Goal: Task Accomplishment & Management: Manage account settings

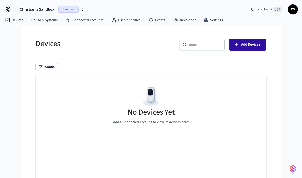
click at [247, 44] on span "Add Devices" at bounding box center [250, 44] width 19 height 7
click at [248, 46] on span "Add Devices" at bounding box center [250, 44] width 19 height 7
click at [247, 46] on span "Add Devices" at bounding box center [250, 44] width 19 height 7
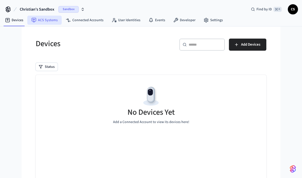
click at [52, 21] on link "ACS Systems" at bounding box center [44, 20] width 34 height 9
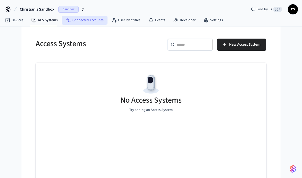
click at [90, 20] on link "Connected Accounts" at bounding box center [85, 20] width 46 height 9
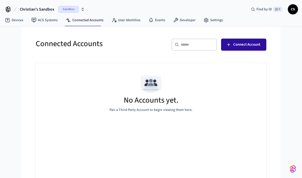
click at [252, 43] on span "Connect Account" at bounding box center [246, 44] width 27 height 7
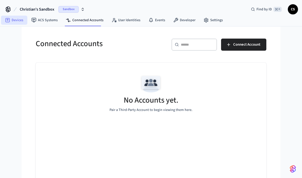
click at [16, 23] on link "Devices" at bounding box center [14, 20] width 26 height 9
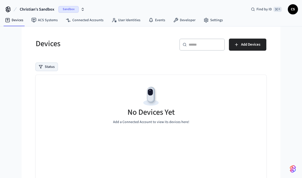
click at [47, 66] on button "Status" at bounding box center [47, 67] width 22 height 8
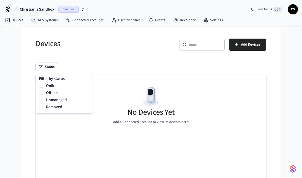
click at [51, 90] on label "Offline" at bounding box center [67, 93] width 43 height 6
click at [43, 91] on button "Offline" at bounding box center [41, 93] width 4 height 4
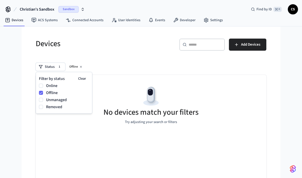
click at [48, 99] on label "Unmanaged" at bounding box center [67, 100] width 43 height 6
click at [43, 99] on button "Unmanaged" at bounding box center [41, 100] width 4 height 4
click at [54, 94] on label "Offline" at bounding box center [67, 93] width 43 height 6
click at [43, 94] on button "Offline" at bounding box center [41, 93] width 4 height 4
click at [54, 93] on label "Offline" at bounding box center [67, 93] width 43 height 6
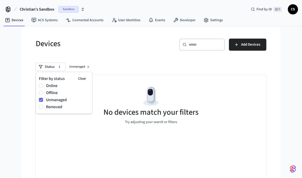
click at [43, 93] on button "Offline" at bounding box center [41, 93] width 4 height 4
click at [60, 103] on label "Unmanaged" at bounding box center [67, 100] width 43 height 6
click at [43, 102] on button "Unmanaged" at bounding box center [41, 100] width 4 height 4
click at [51, 95] on label "Offline" at bounding box center [67, 93] width 43 height 6
click at [43, 95] on button "Offline" at bounding box center [41, 93] width 4 height 4
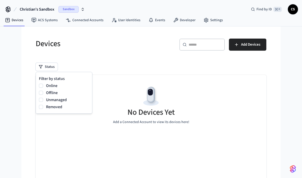
click at [122, 79] on div "No Devices Yet Add a Connected Account to view its devices here!" at bounding box center [151, 105] width 230 height 60
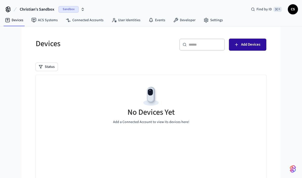
click at [258, 45] on span "Add Devices" at bounding box center [250, 44] width 19 height 7
click at [247, 48] on button "Add Devices" at bounding box center [247, 45] width 37 height 12
